Goal: Information Seeking & Learning: Learn about a topic

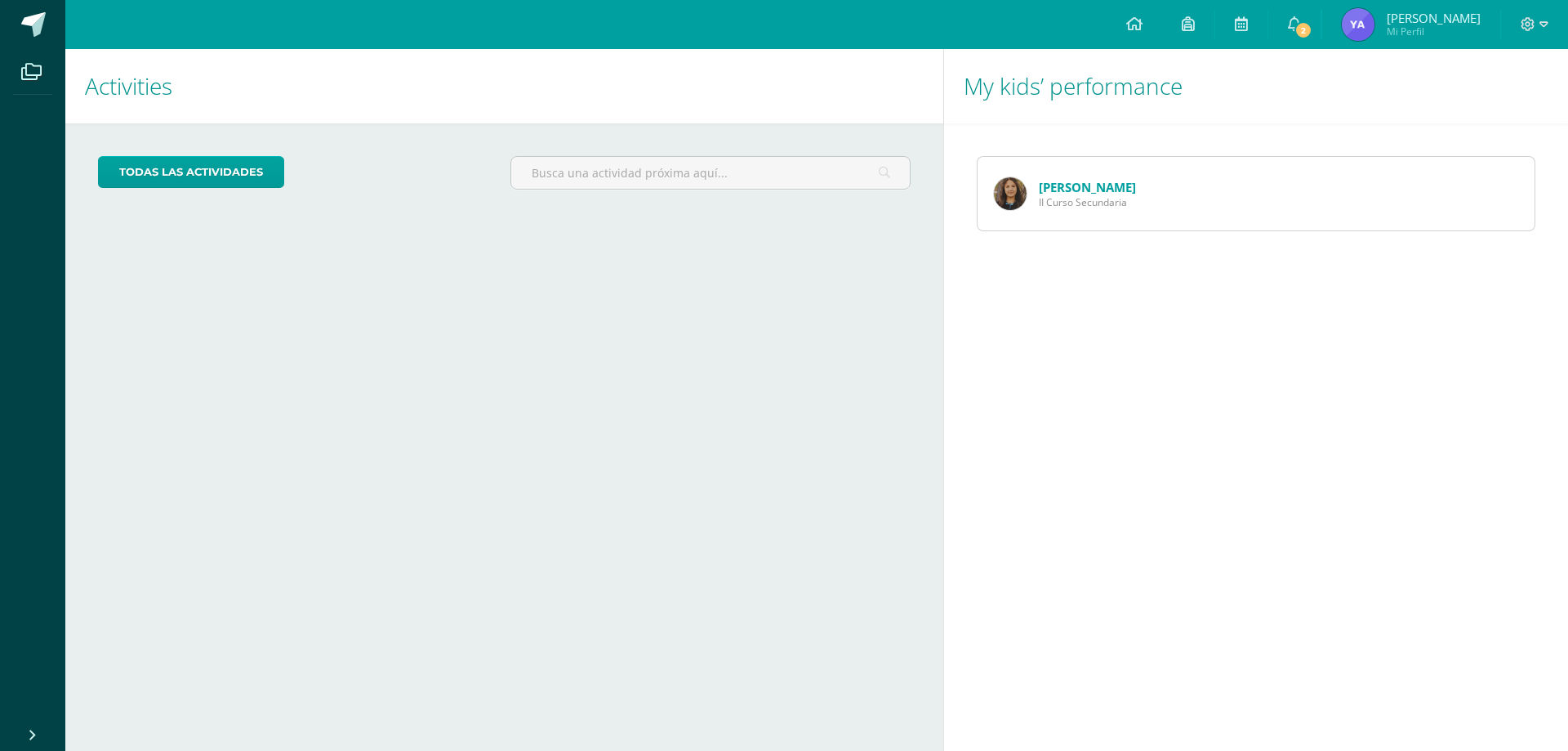
drag, startPoint x: 1096, startPoint y: 199, endPoint x: 1089, endPoint y: 207, distance: 10.6
click at [1091, 207] on span "II Curso Secundaria" at bounding box center [1087, 202] width 98 height 14
click at [1095, 187] on link "[PERSON_NAME]" at bounding box center [1087, 187] width 98 height 16
click at [1093, 187] on link "[PERSON_NAME]" at bounding box center [1087, 187] width 98 height 16
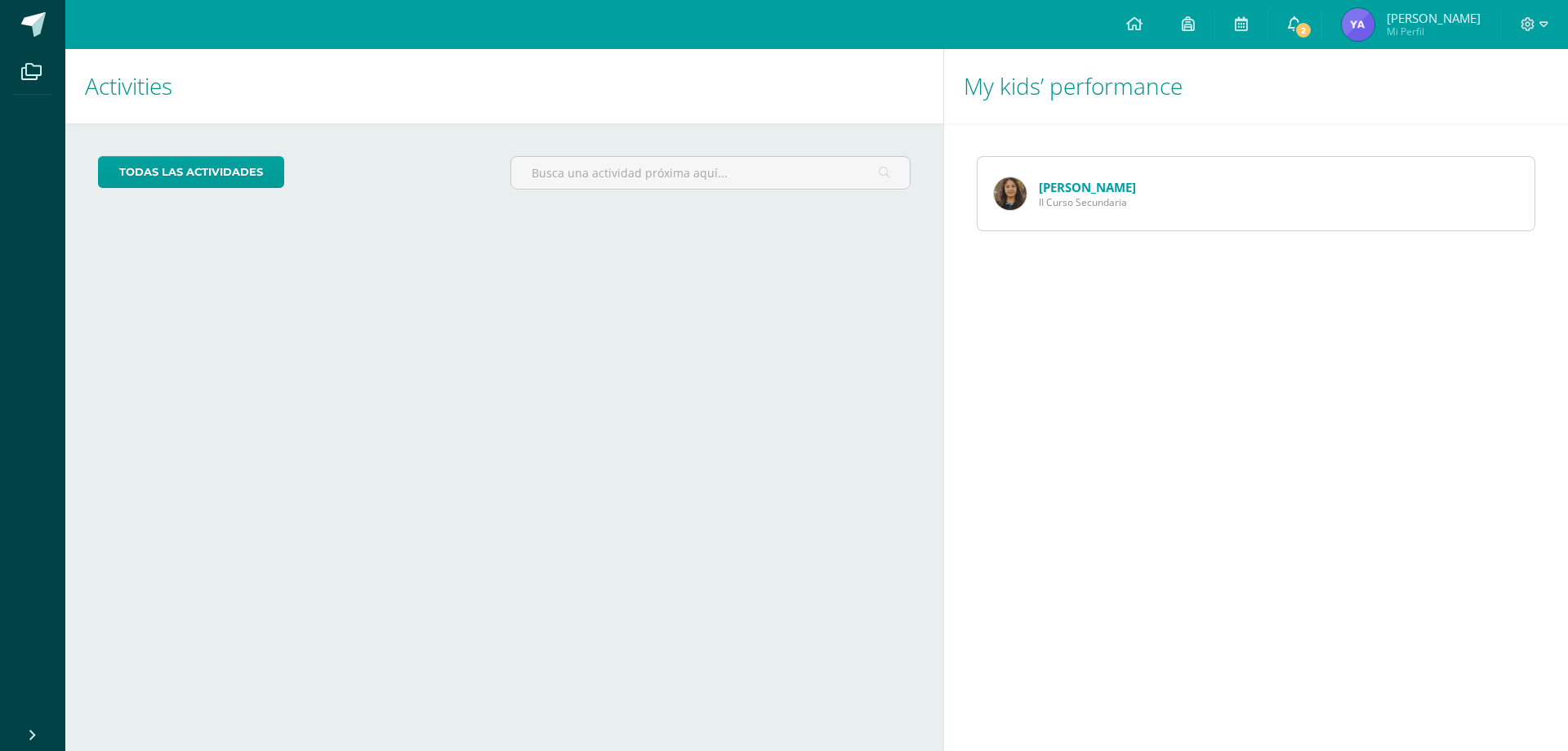
click at [1301, 21] on icon at bounding box center [1294, 23] width 13 height 14
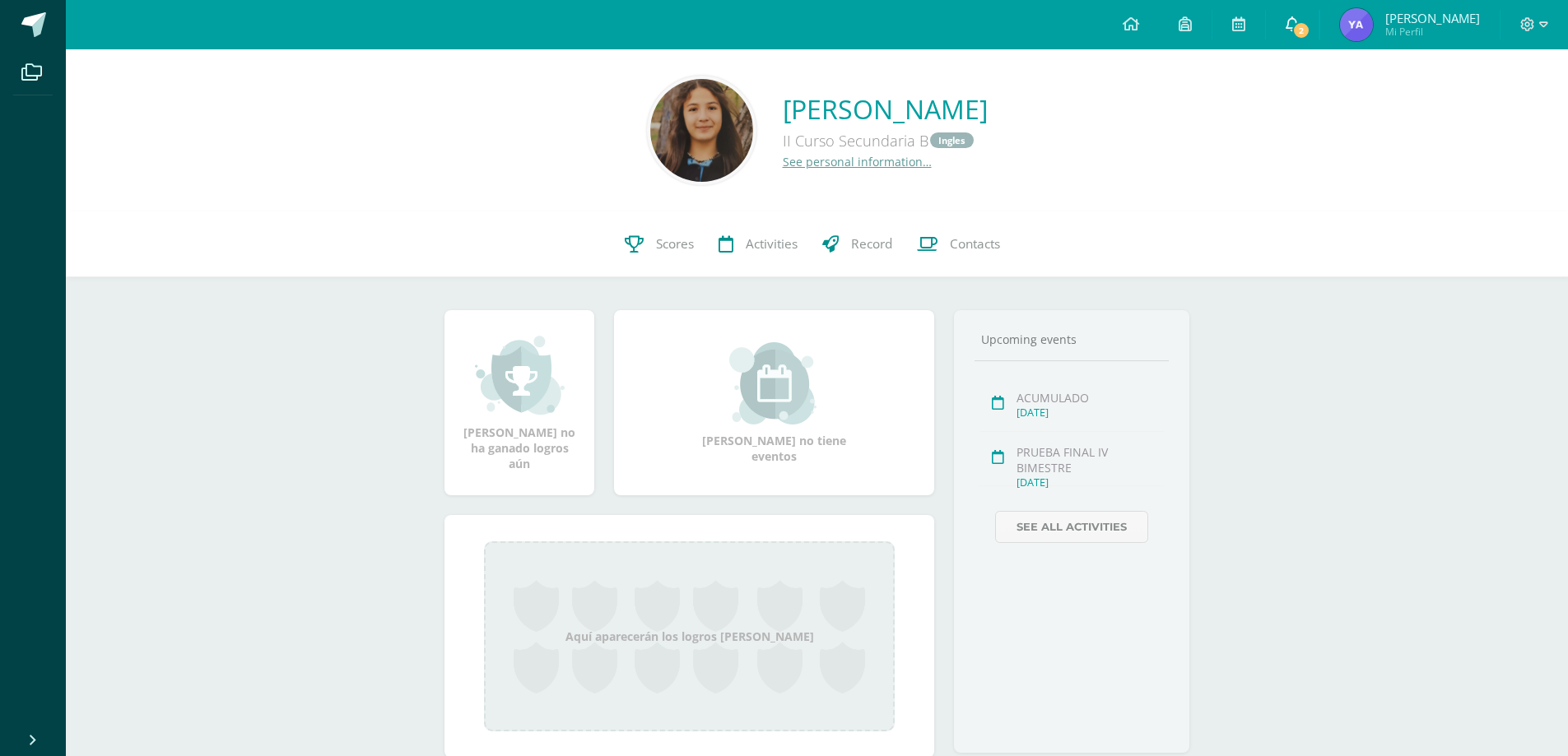
click at [1309, 26] on span "2" at bounding box center [1301, 30] width 18 height 18
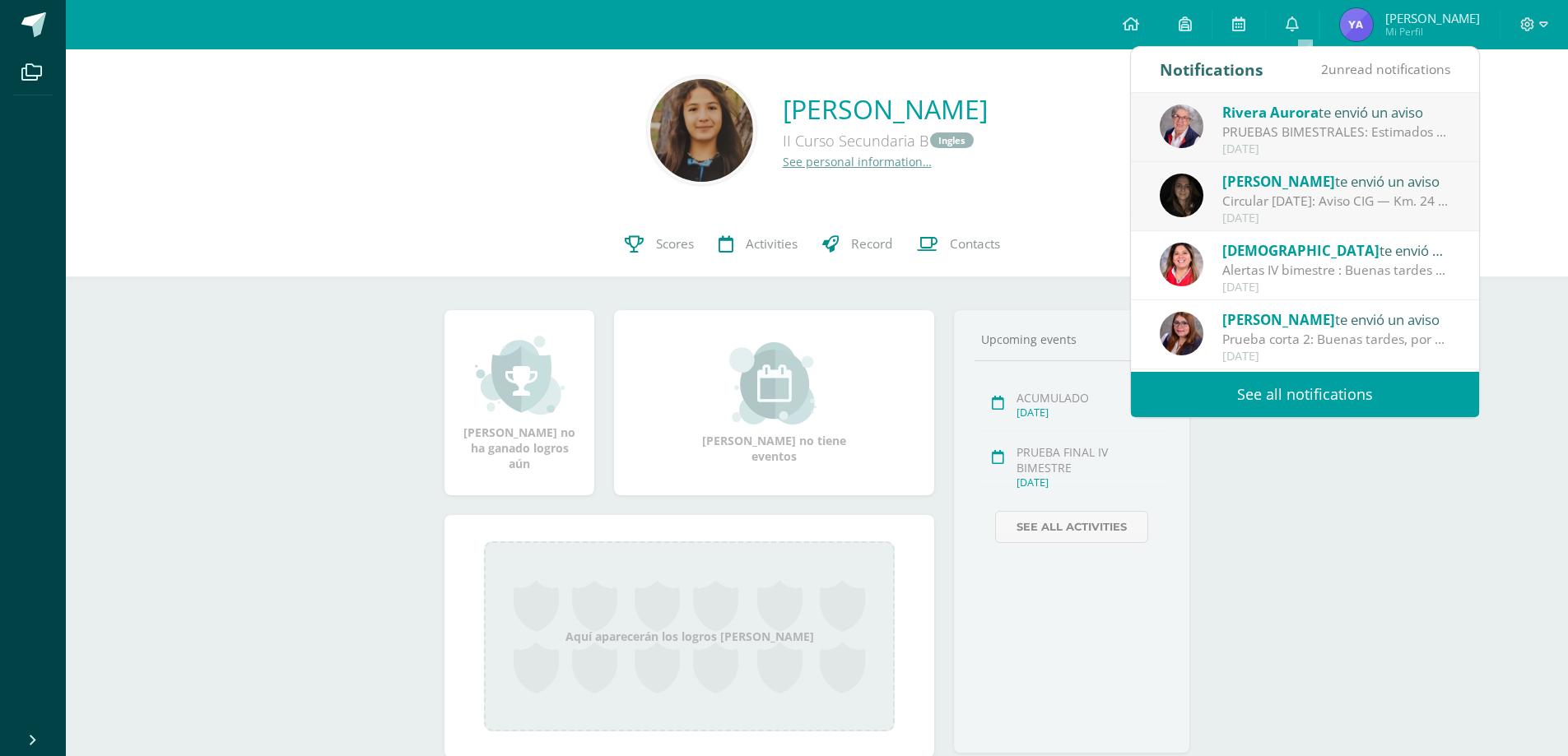
click at [1295, 108] on span "Rivera Aurora" at bounding box center [1270, 112] width 97 height 19
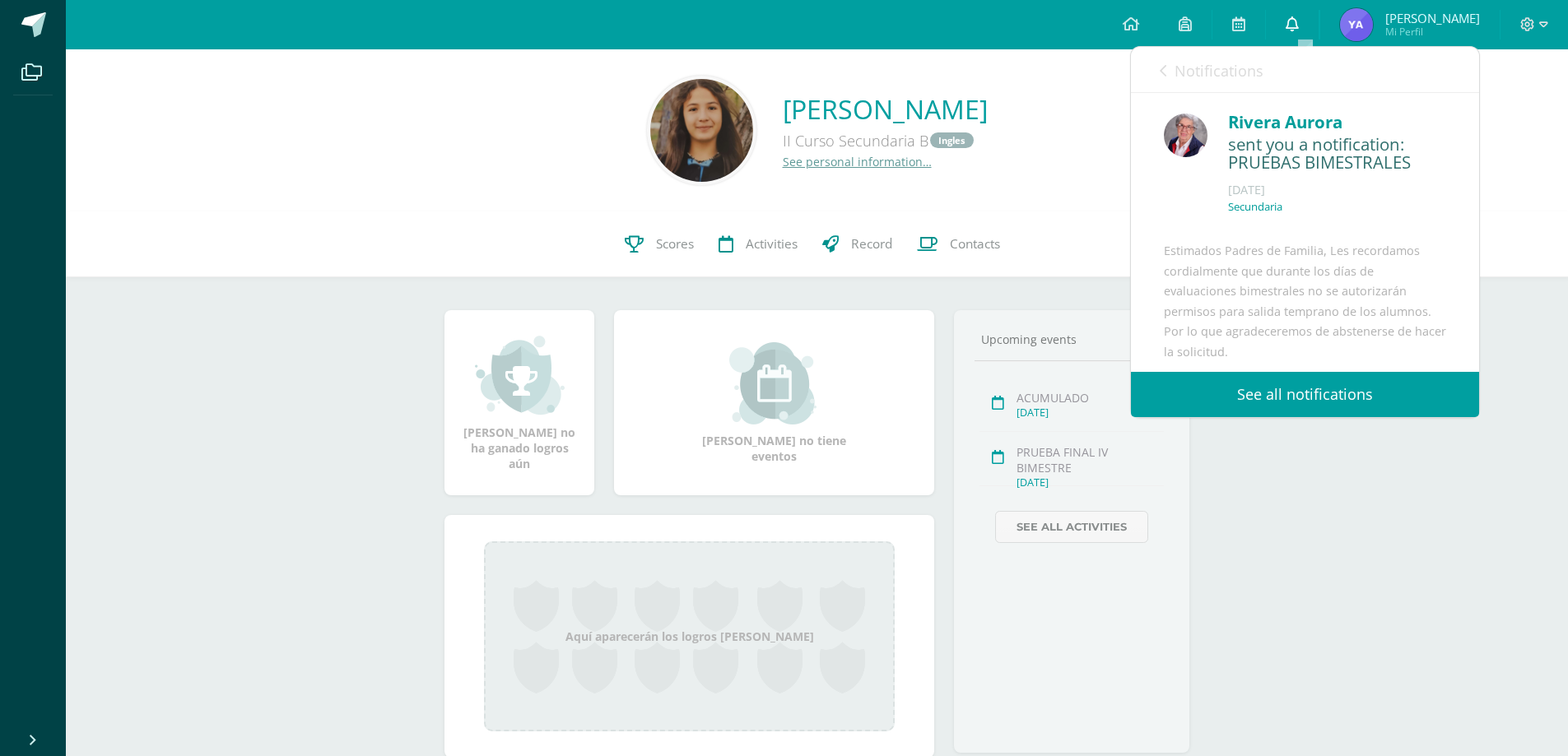
click at [1299, 19] on icon at bounding box center [1291, 23] width 13 height 15
click at [192, 22] on div "Configuration Log out Yolanda Maria Mi Perfil 2 0 Mis accesos directos Manual I…" at bounding box center [817, 25] width 1502 height 50
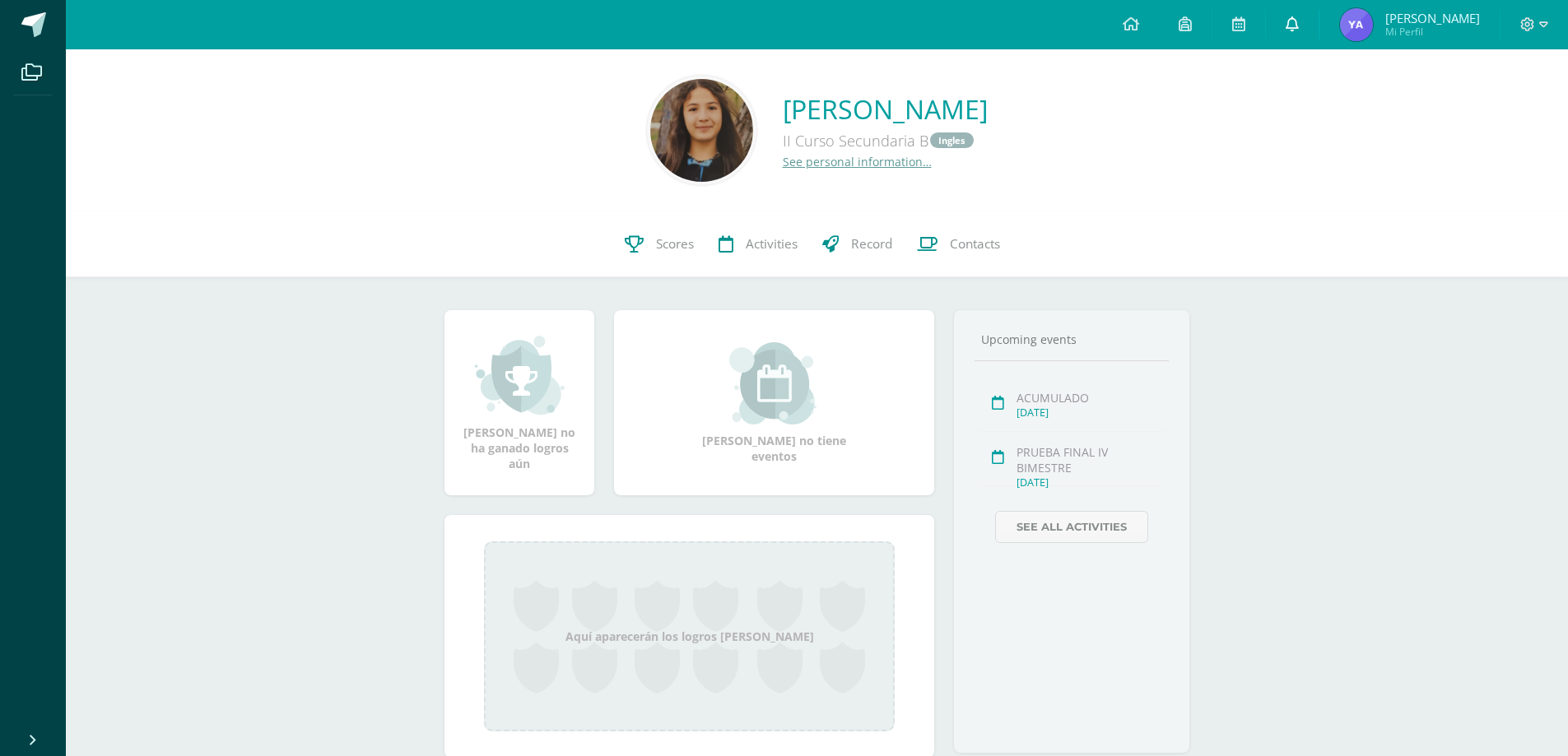
click at [1299, 29] on icon at bounding box center [1291, 23] width 13 height 15
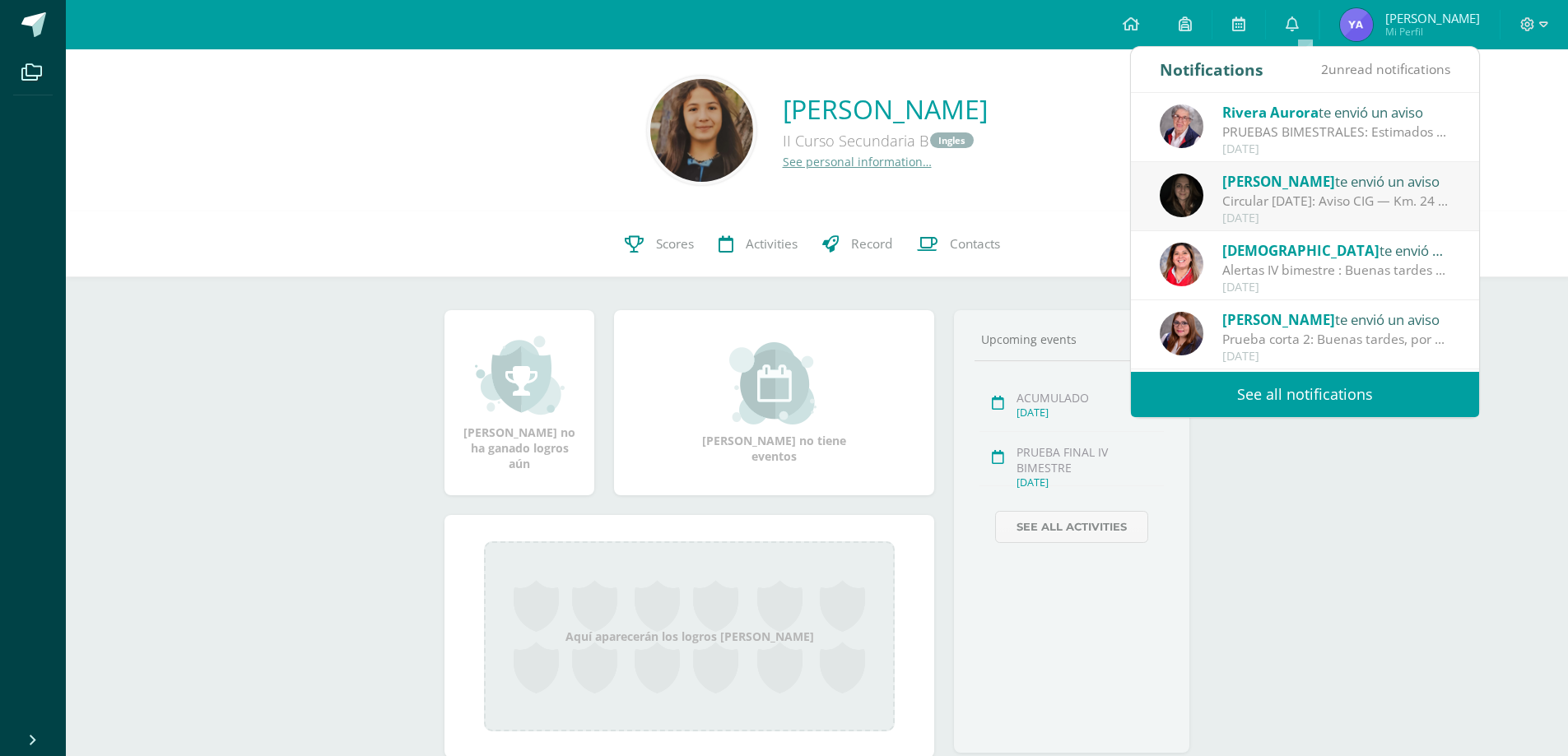
click at [1311, 191] on div "Circular [DATE]: Aviso CIG — Km. 24 CAES: Por trabajos por derrumbe, la vía sig…" at bounding box center [1336, 201] width 229 height 19
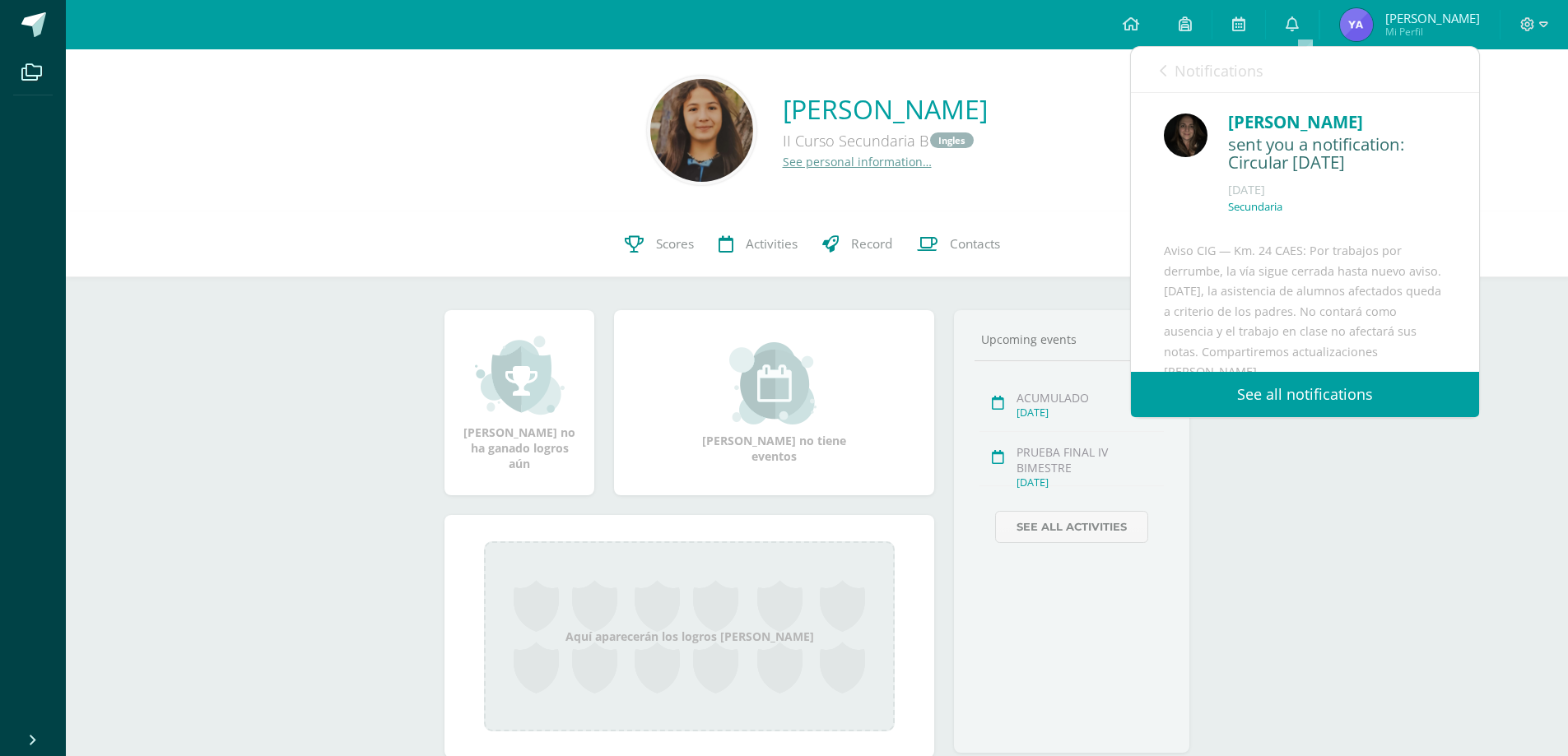
click at [1201, 513] on div "Marcela no ha ganado logros aún Marcela no tiene eventos Aquí aparecerán los lo…" at bounding box center [817, 544] width 811 height 533
